Goal: Information Seeking & Learning: Find specific fact

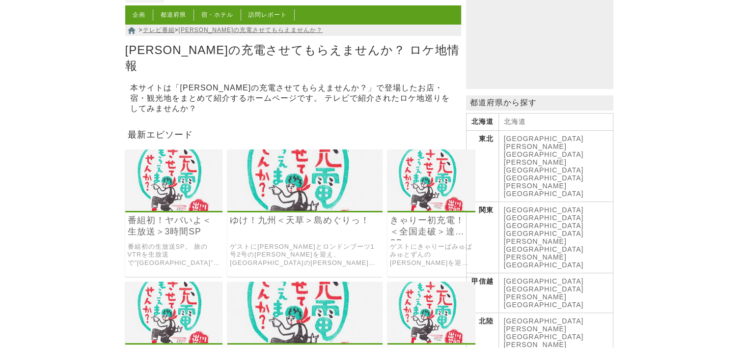
scroll to position [98, 0]
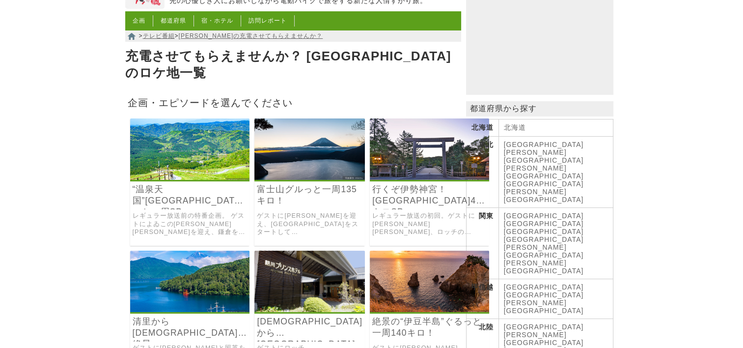
scroll to position [98, 0]
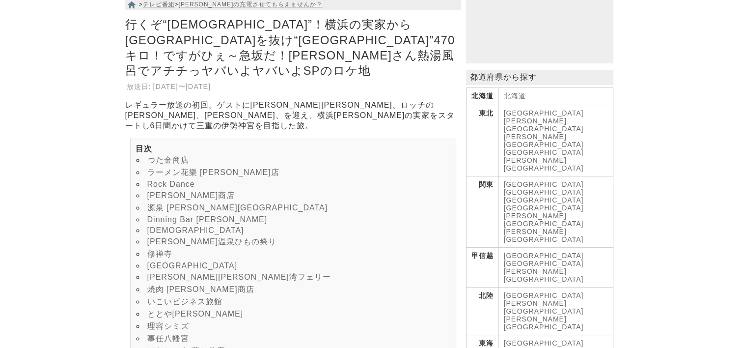
scroll to position [147, 0]
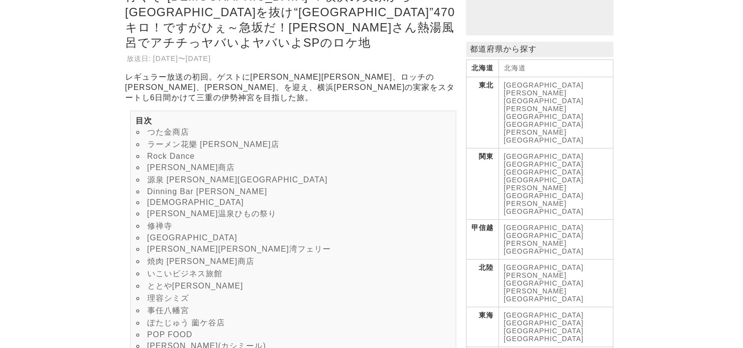
click at [189, 286] on link "ととや[PERSON_NAME]" at bounding box center [195, 285] width 96 height 8
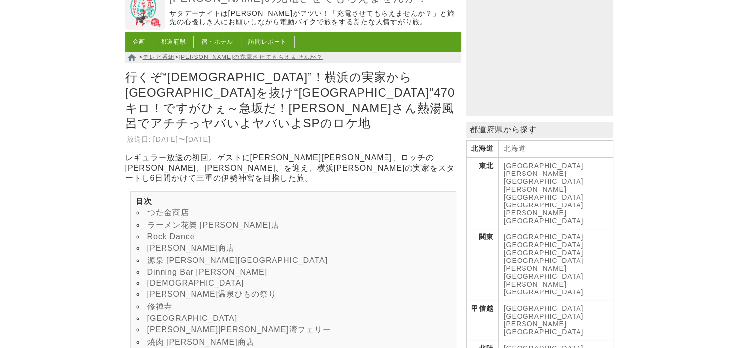
scroll to position [196, 0]
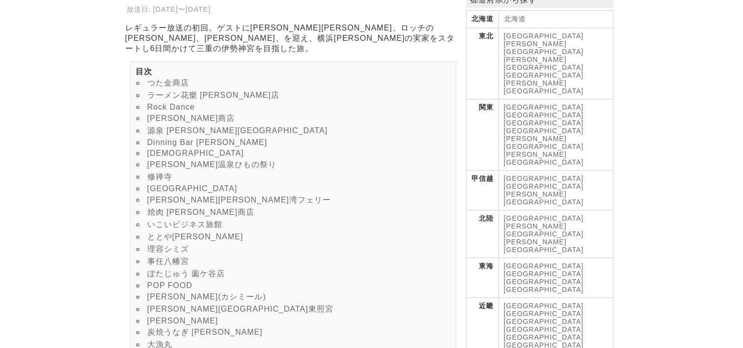
click at [157, 241] on link "ととや[PERSON_NAME]" at bounding box center [195, 236] width 96 height 8
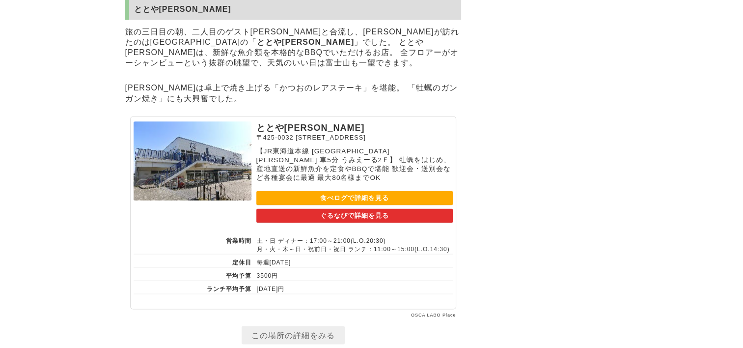
scroll to position [5473, 0]
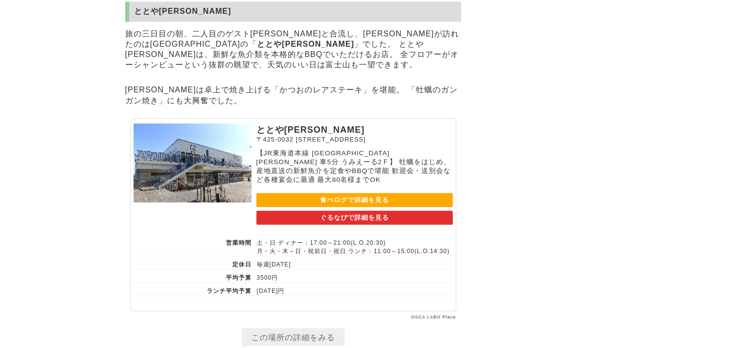
click at [307, 207] on link "食べログで詳細を見る" at bounding box center [354, 200] width 196 height 14
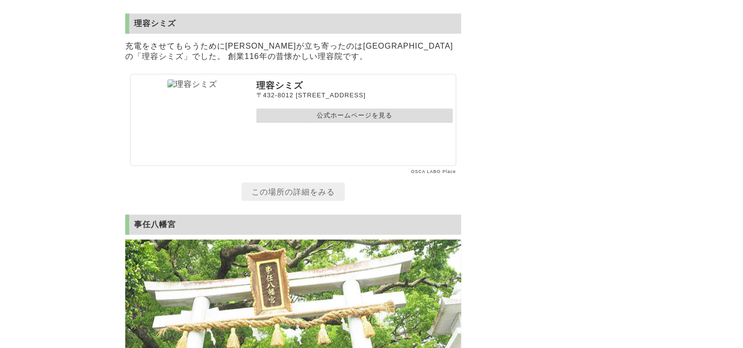
scroll to position [5817, 0]
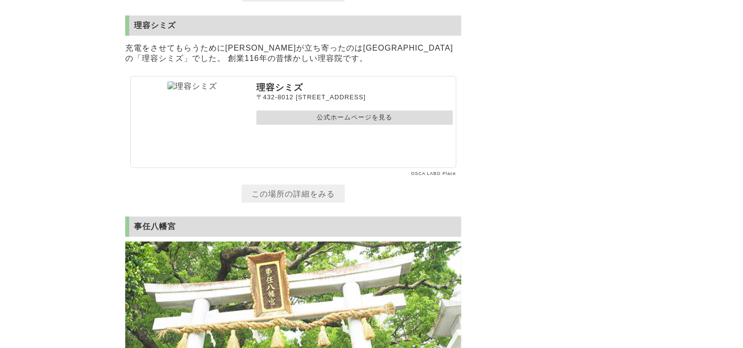
click at [362, 125] on link "公式ホームページを見る" at bounding box center [354, 118] width 196 height 14
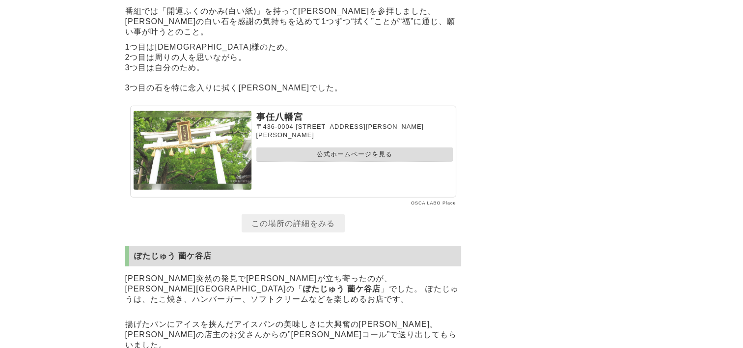
scroll to position [6308, 0]
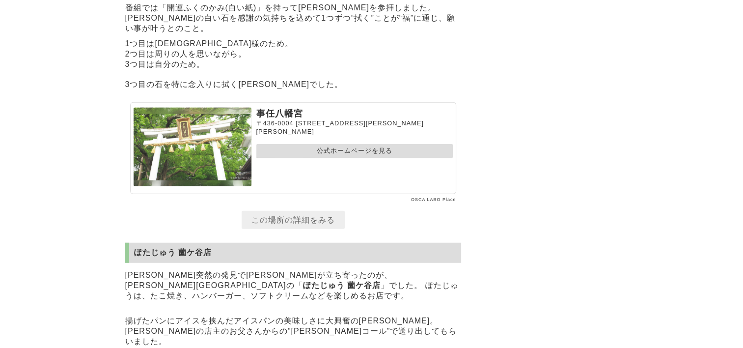
click at [333, 158] on link "公式ホームページを見る" at bounding box center [354, 151] width 196 height 14
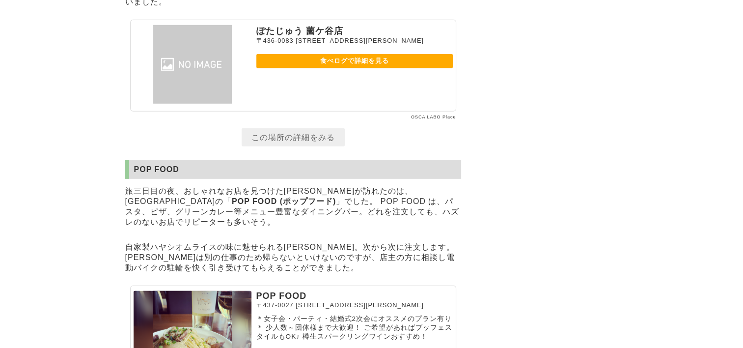
scroll to position [6652, 0]
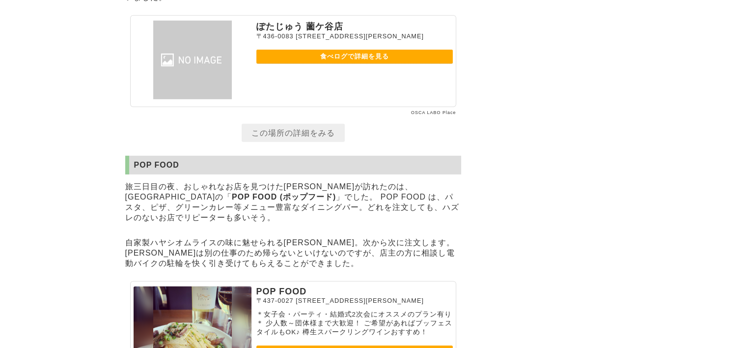
click at [339, 64] on link "食べログで詳細を見る" at bounding box center [354, 57] width 196 height 14
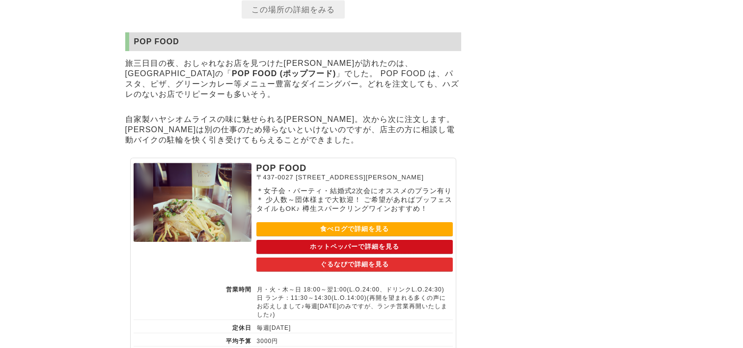
scroll to position [6799, 0]
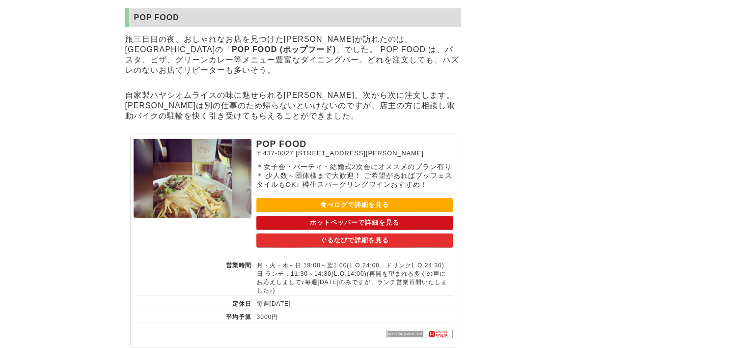
click at [380, 212] on link "食べログで詳細を見る" at bounding box center [354, 205] width 196 height 14
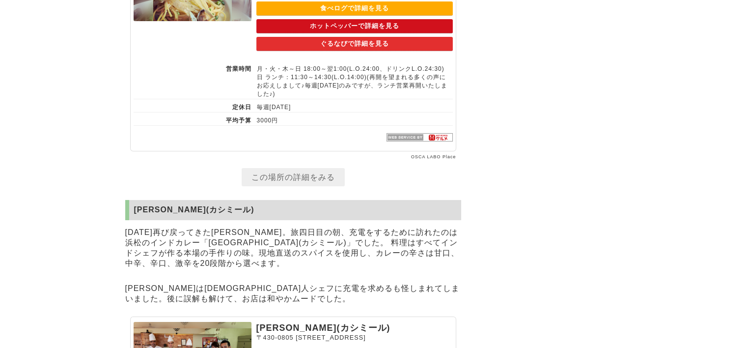
scroll to position [7192, 0]
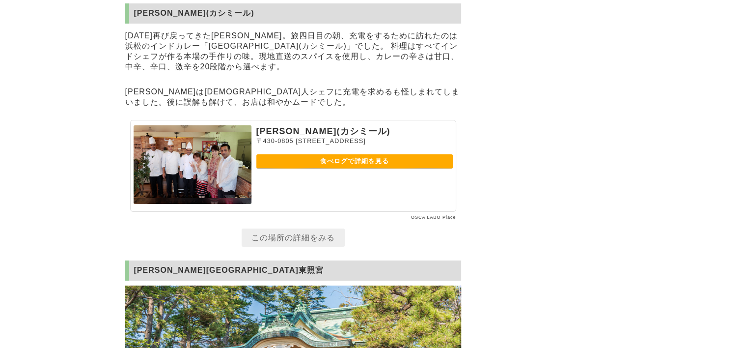
click at [356, 168] on link "食べログで詳細を見る" at bounding box center [354, 161] width 196 height 14
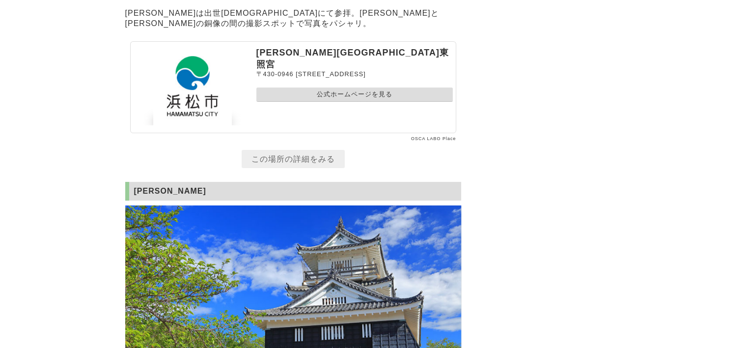
scroll to position [7732, 0]
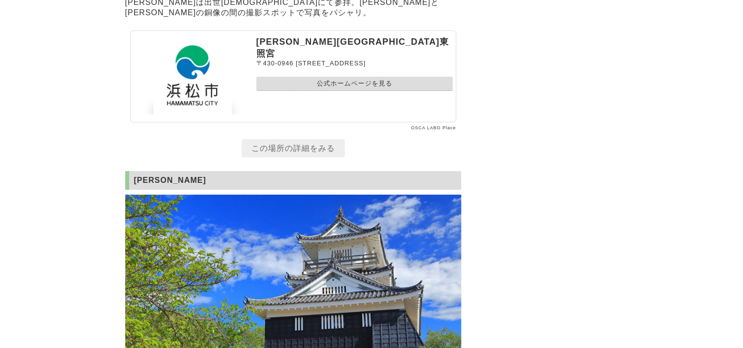
click at [346, 91] on link "公式ホームページを見る" at bounding box center [354, 84] width 196 height 14
drag, startPoint x: 257, startPoint y: 108, endPoint x: 332, endPoint y: 109, distance: 74.7
click at [332, 59] on p "浜松元城町東照宮" at bounding box center [354, 48] width 196 height 24
copy p "浜松元城町東照宮"
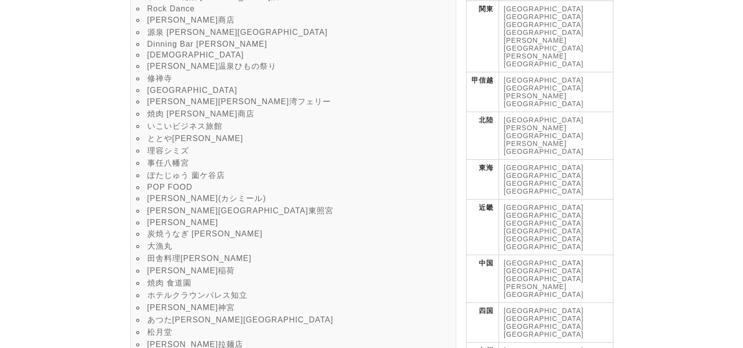
scroll to position [344, 0]
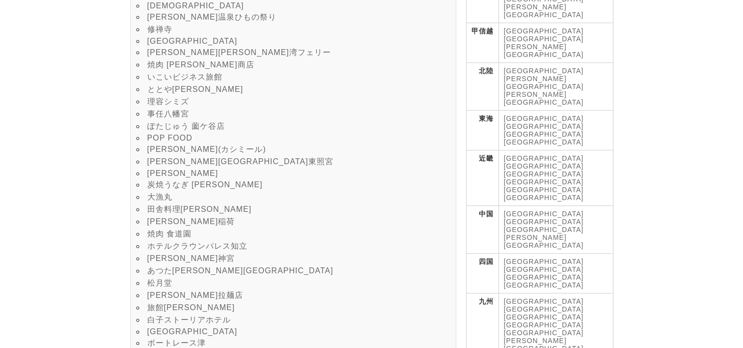
click at [152, 177] on link "浜松城" at bounding box center [182, 173] width 71 height 8
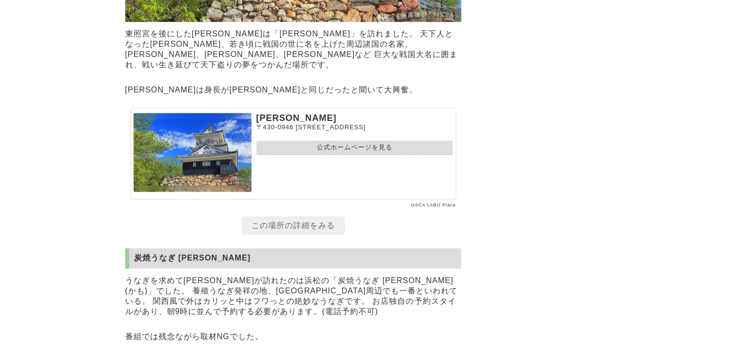
scroll to position [8070, 0]
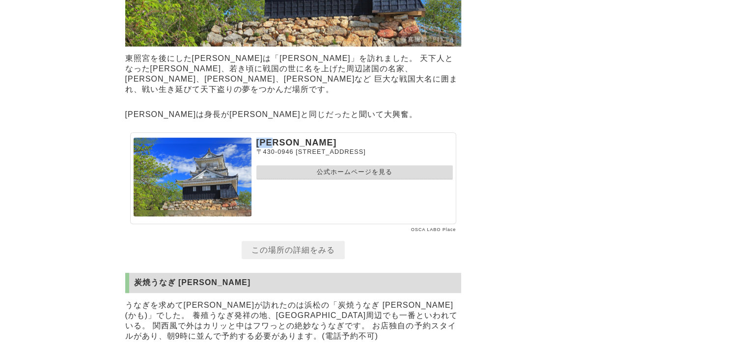
drag, startPoint x: 258, startPoint y: 210, endPoint x: 281, endPoint y: 210, distance: 22.6
click at [281, 148] on p "浜松城" at bounding box center [354, 143] width 196 height 10
copy p "浜松城"
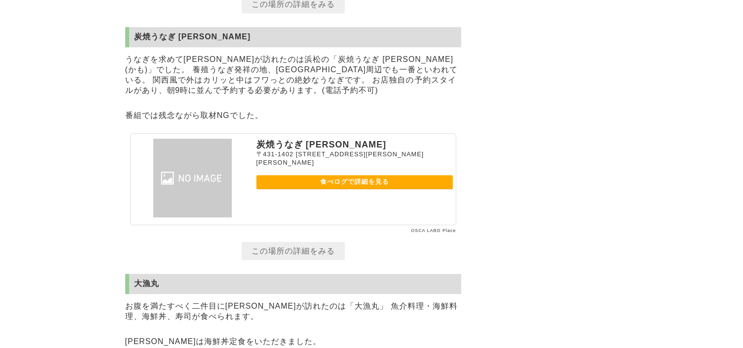
scroll to position [8364, 0]
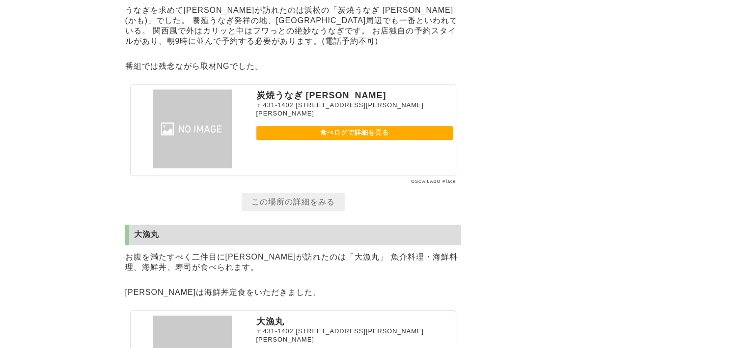
click at [365, 140] on link "食べログで詳細を見る" at bounding box center [354, 133] width 196 height 14
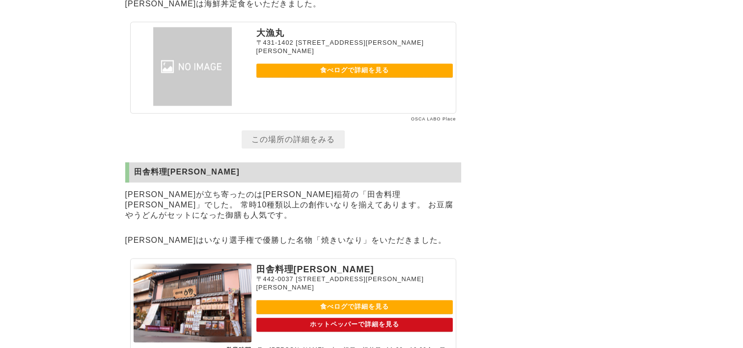
scroll to position [8659, 0]
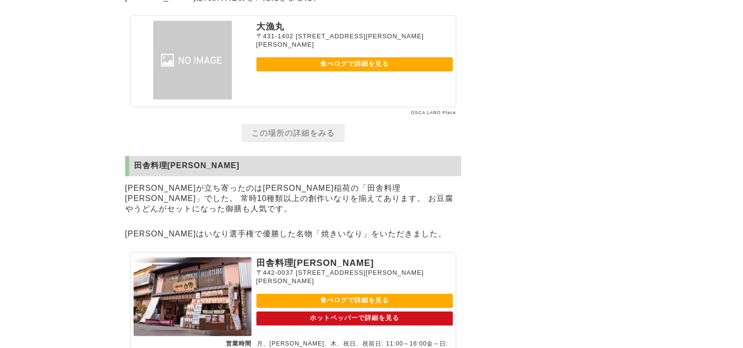
click at [371, 71] on link "食べログで詳細を見る" at bounding box center [354, 64] width 196 height 14
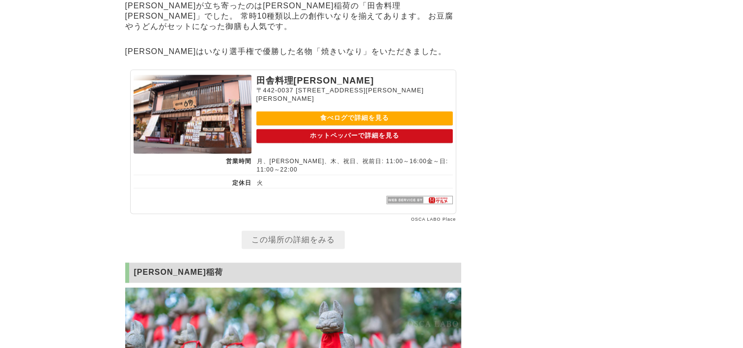
scroll to position [8856, 0]
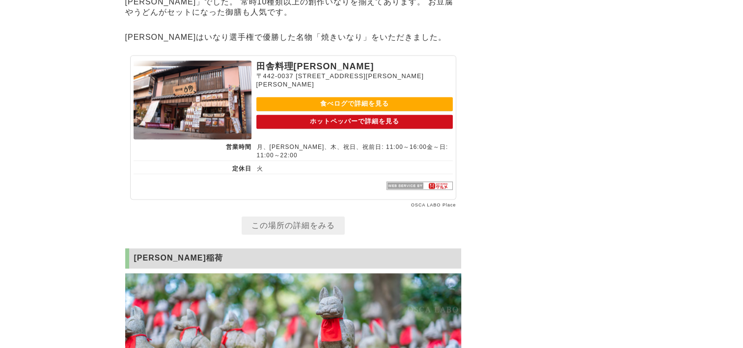
click at [362, 111] on link "食べログで詳細を見る" at bounding box center [354, 104] width 196 height 14
drag, startPoint x: 256, startPoint y: 145, endPoint x: 322, endPoint y: 143, distance: 65.8
click at [322, 72] on p "田舎料理吉野" at bounding box center [354, 66] width 196 height 12
drag, startPoint x: 322, startPoint y: 143, endPoint x: 290, endPoint y: 143, distance: 31.9
drag, startPoint x: 290, startPoint y: 143, endPoint x: 516, endPoint y: 176, distance: 228.3
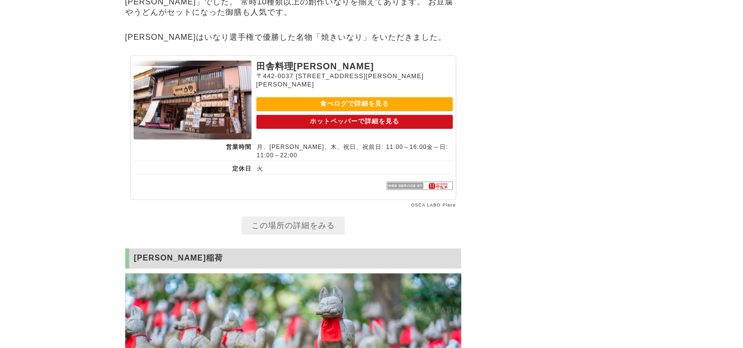
click at [341, 129] on link "ホットペッパーで詳細を見る" at bounding box center [354, 121] width 196 height 14
drag, startPoint x: 256, startPoint y: 145, endPoint x: 310, endPoint y: 145, distance: 54.0
click at [310, 72] on p "田舎料理吉野" at bounding box center [354, 66] width 196 height 12
drag, startPoint x: 310, startPoint y: 145, endPoint x: 302, endPoint y: 145, distance: 8.9
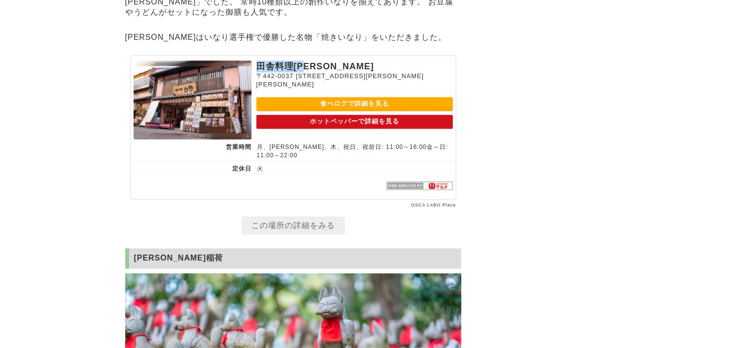
copy p "田舎料理吉野"
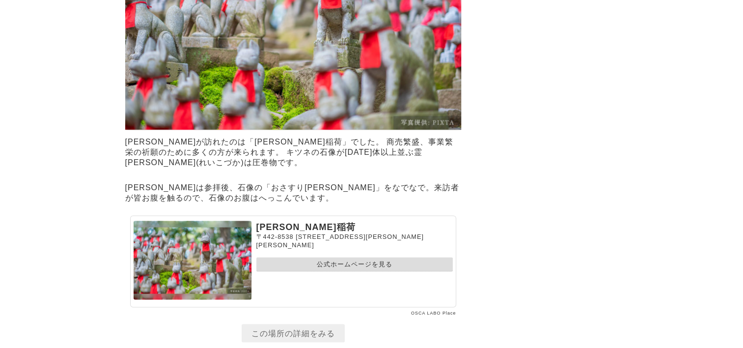
scroll to position [9249, 0]
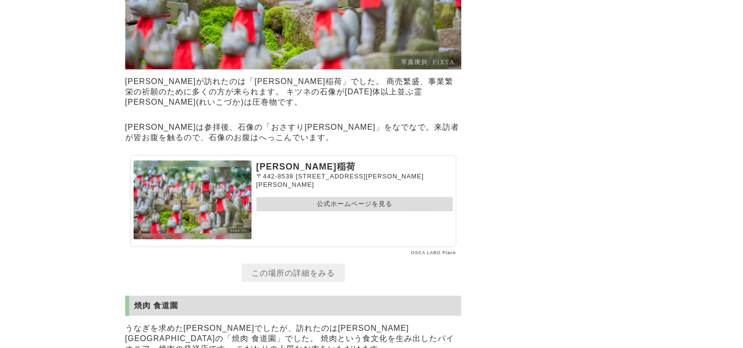
click at [315, 211] on link "公式ホームページを見る" at bounding box center [354, 203] width 196 height 14
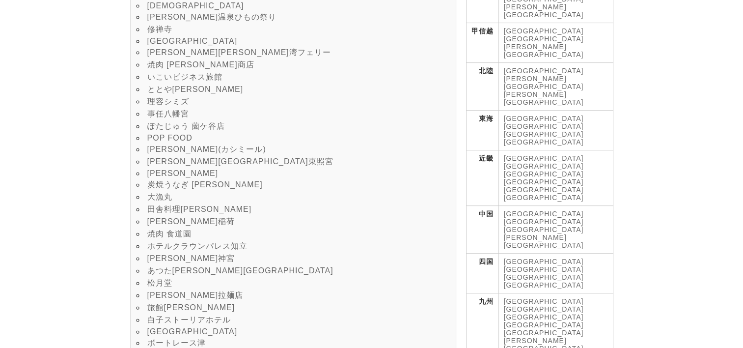
click at [173, 238] on link "焼肉 食道園" at bounding box center [169, 233] width 44 height 8
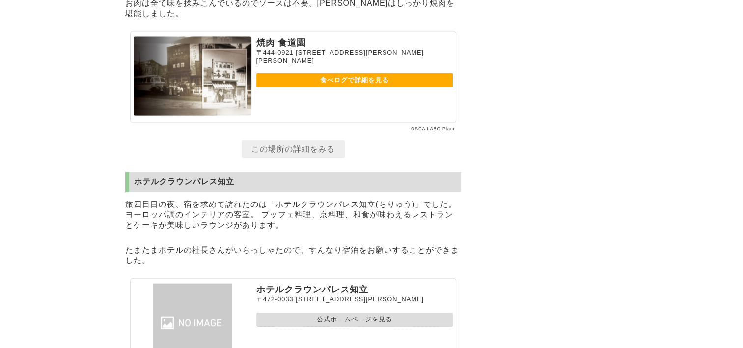
click at [332, 87] on link "食べログで詳細を見る" at bounding box center [354, 80] width 196 height 14
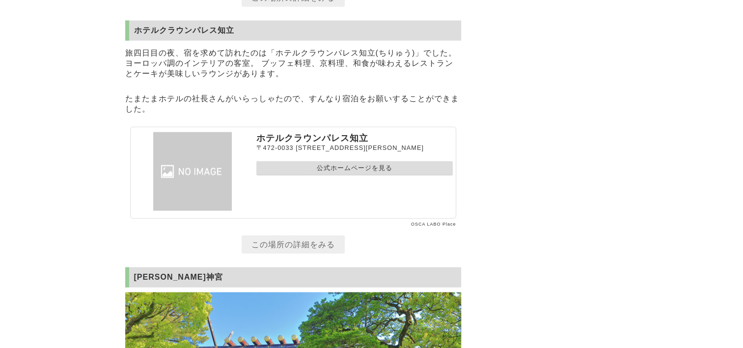
scroll to position [9815, 0]
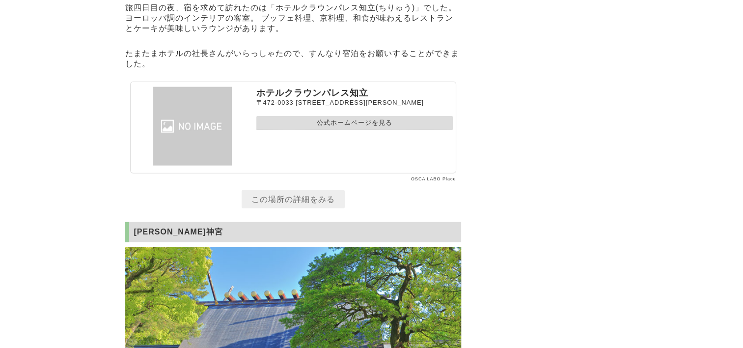
click at [318, 130] on link "公式ホームページを見る" at bounding box center [354, 123] width 196 height 14
drag, startPoint x: 258, startPoint y: 174, endPoint x: 371, endPoint y: 176, distance: 112.5
click at [371, 99] on p "ホテルクラウンパレス知立" at bounding box center [354, 93] width 196 height 12
drag, startPoint x: 371, startPoint y: 176, endPoint x: 338, endPoint y: 174, distance: 32.5
copy p "ホテルクラウンパレス知立"
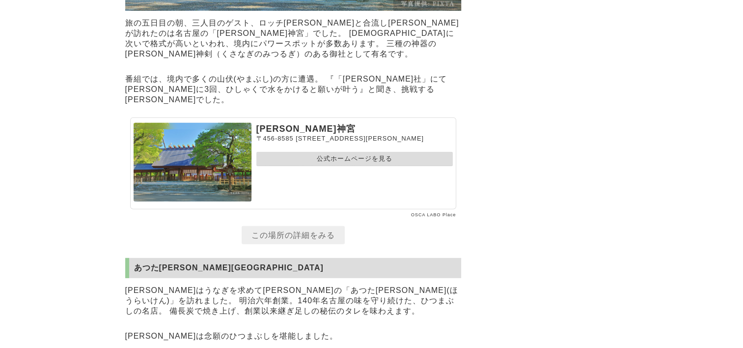
scroll to position [10257, 0]
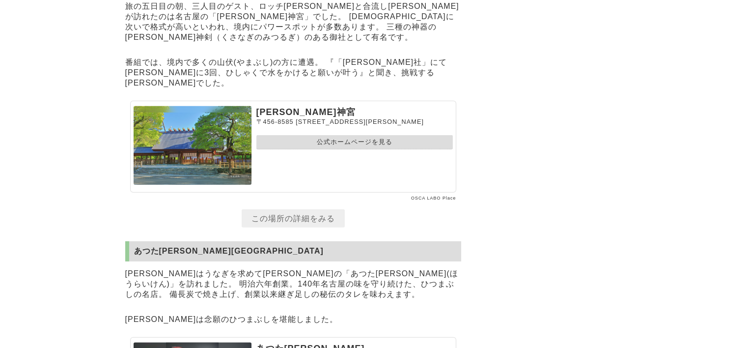
click at [332, 149] on link "公式ホームページを見る" at bounding box center [354, 142] width 196 height 14
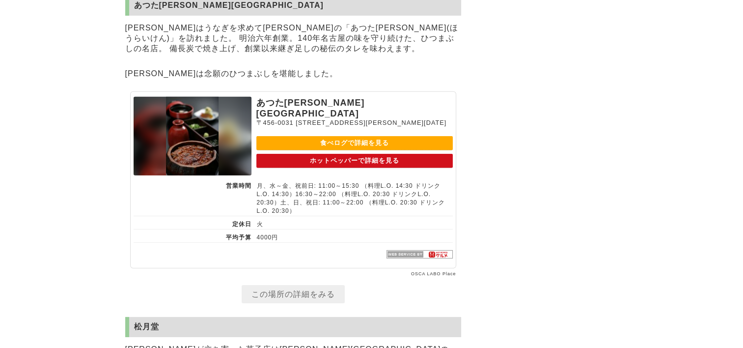
scroll to position [10552, 0]
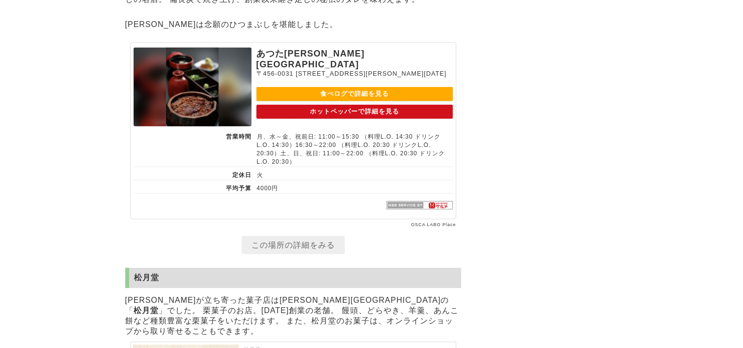
click at [336, 101] on link "食べログで詳細を見る" at bounding box center [354, 94] width 196 height 14
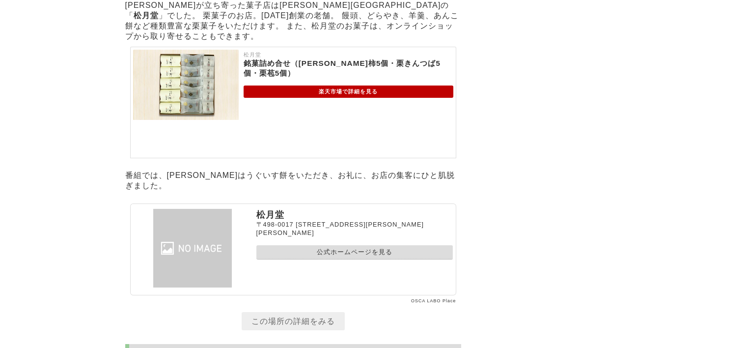
scroll to position [10896, 0]
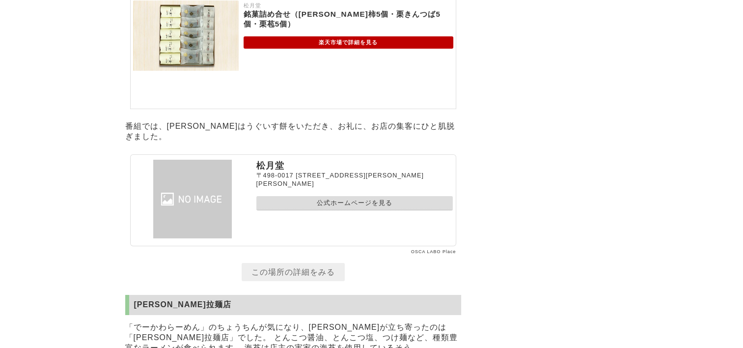
click at [325, 210] on link "公式ホームページを見る" at bounding box center [354, 203] width 196 height 14
drag, startPoint x: 256, startPoint y: 236, endPoint x: 283, endPoint y: 235, distance: 27.0
click at [283, 171] on p "松月堂" at bounding box center [354, 166] width 196 height 12
drag, startPoint x: 283, startPoint y: 235, endPoint x: 274, endPoint y: 234, distance: 9.8
copy p "松月堂"
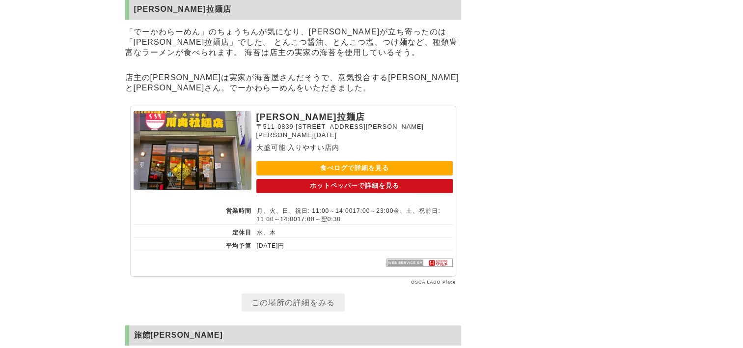
scroll to position [11239, 0]
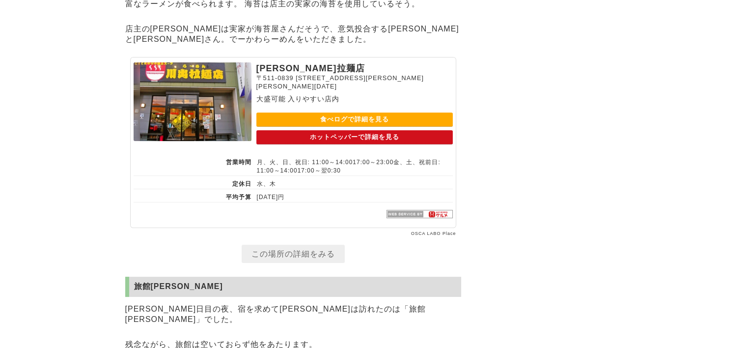
click at [384, 127] on link "食べログで詳細を見る" at bounding box center [354, 119] width 196 height 14
